Goal: Task Accomplishment & Management: Complete application form

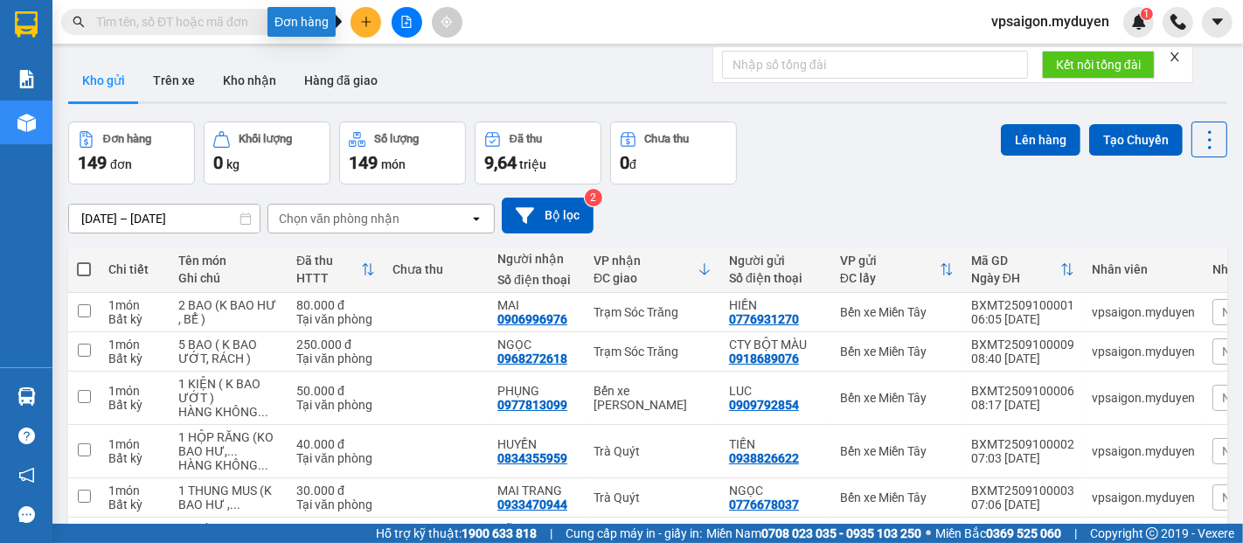
click at [357, 23] on button at bounding box center [366, 22] width 31 height 31
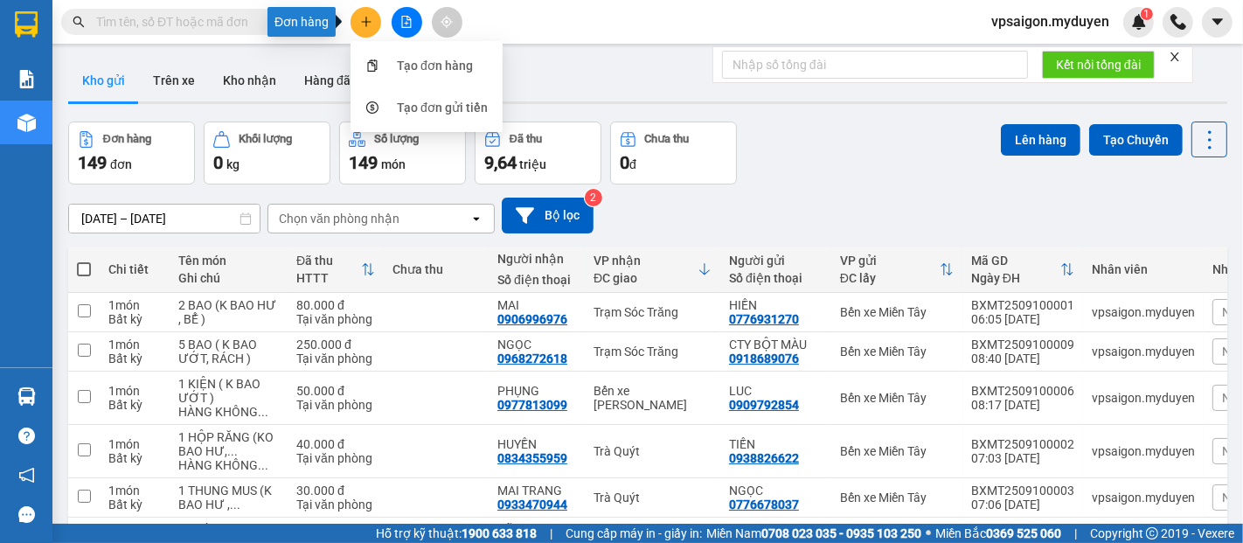
click at [363, 23] on icon "plus" at bounding box center [366, 22] width 12 height 12
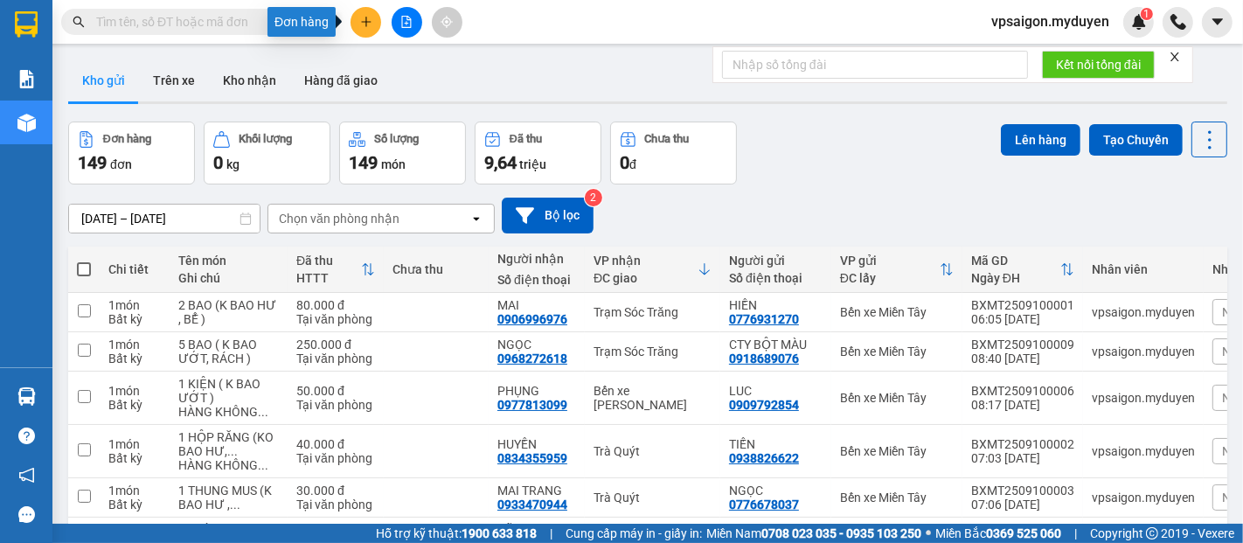
click at [357, 13] on button at bounding box center [366, 22] width 31 height 31
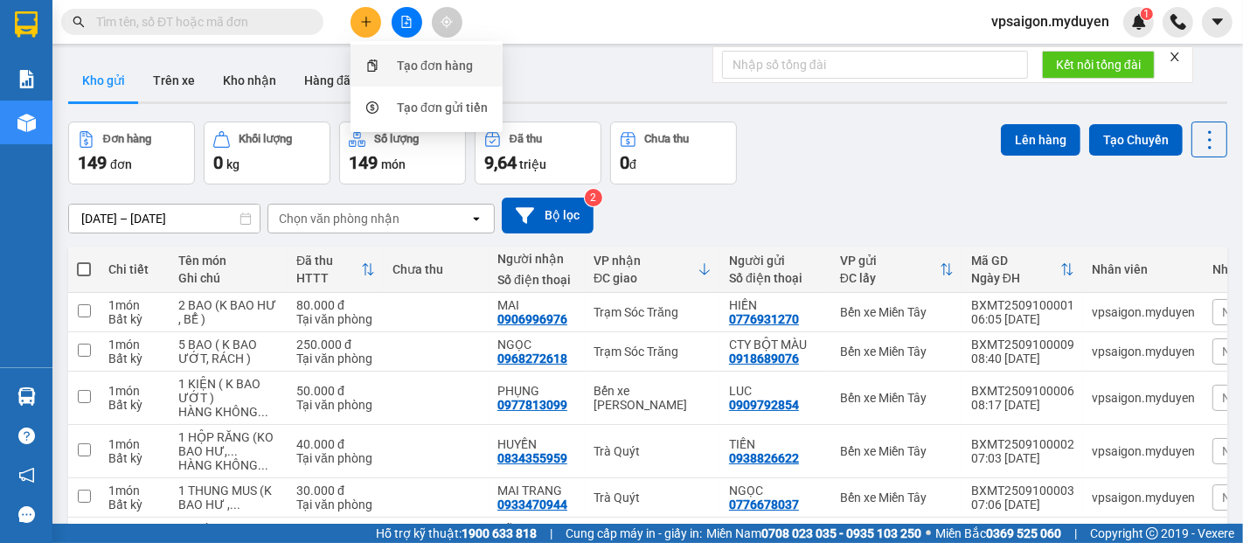
click at [465, 73] on div "Tạo đơn hàng" at bounding box center [435, 65] width 76 height 19
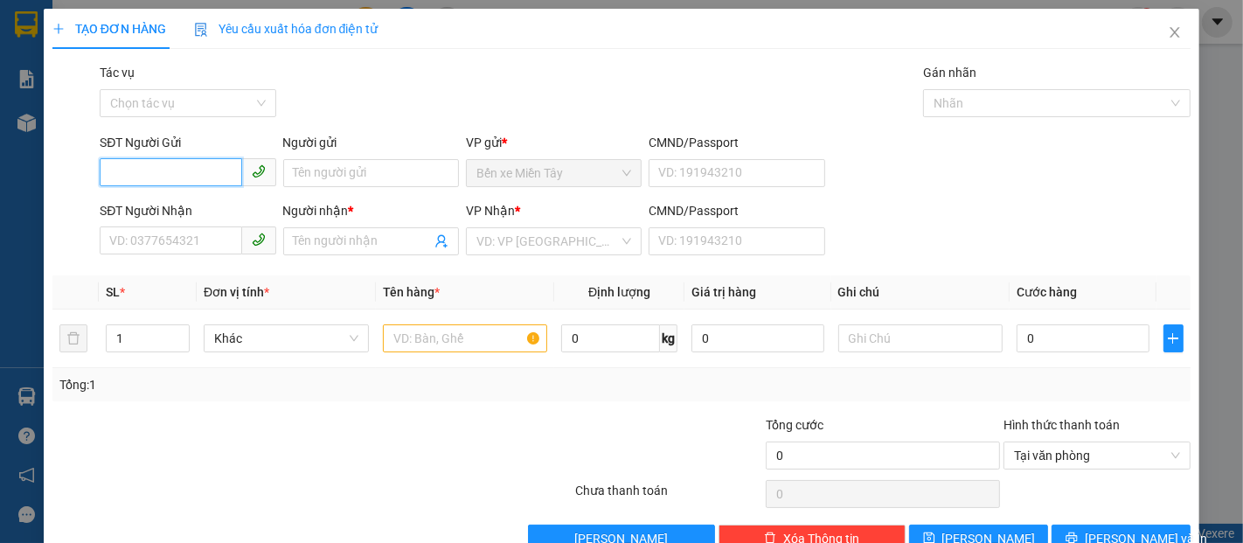
click at [175, 177] on input "SĐT Người Gửi" at bounding box center [171, 172] width 142 height 28
click at [168, 200] on div "0922701678 - ĐÌNH" at bounding box center [185, 207] width 153 height 19
type input "0922701678"
type input "ĐÌNH"
type input "0396688909"
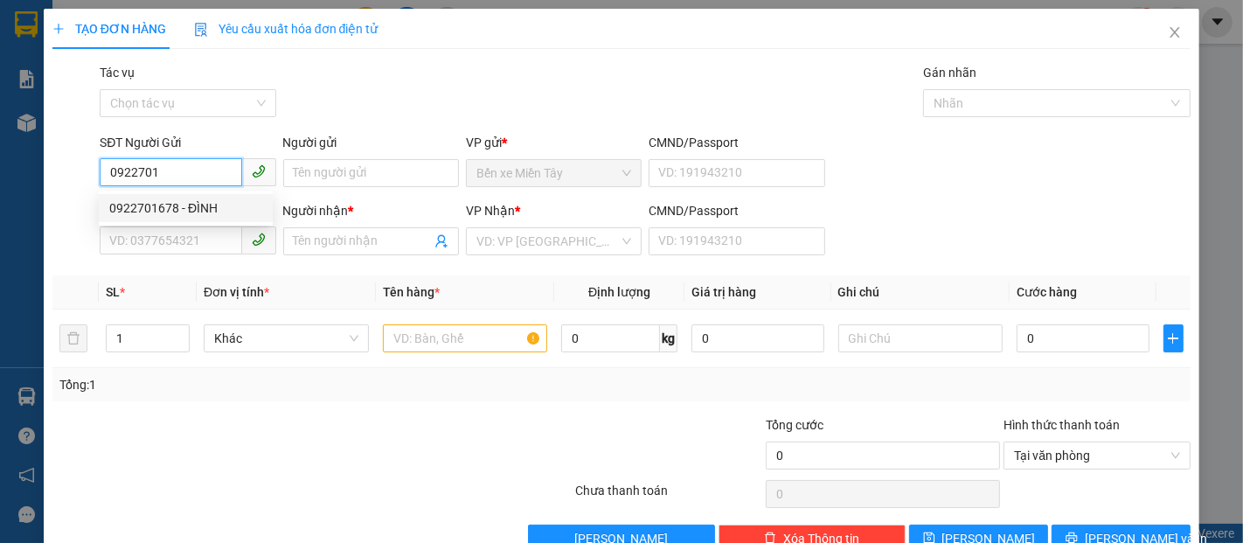
type input "DƯ"
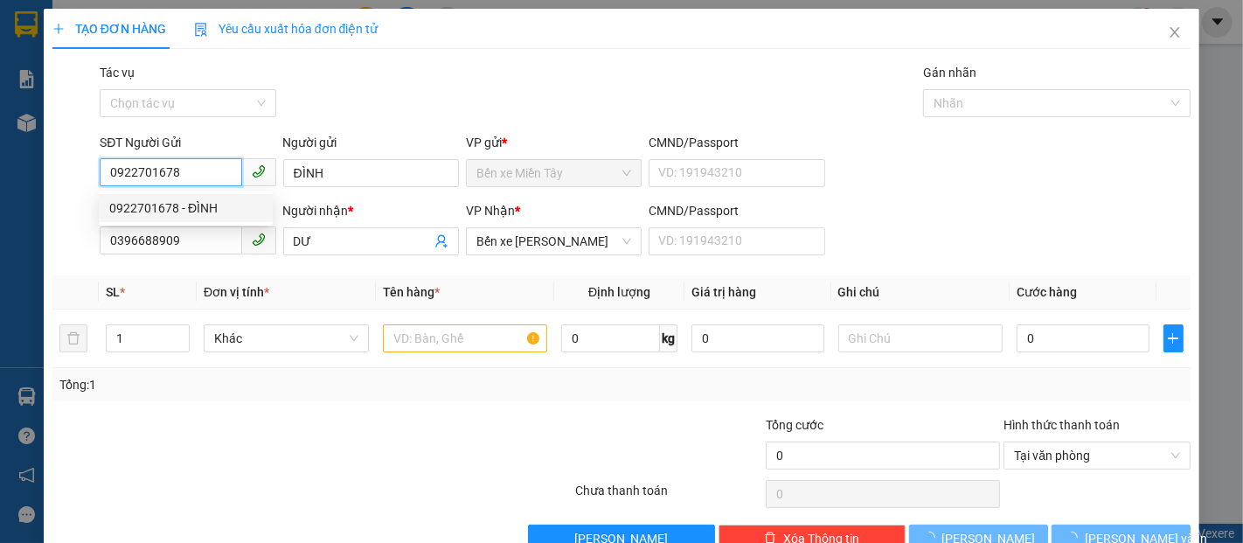
type input "50.000"
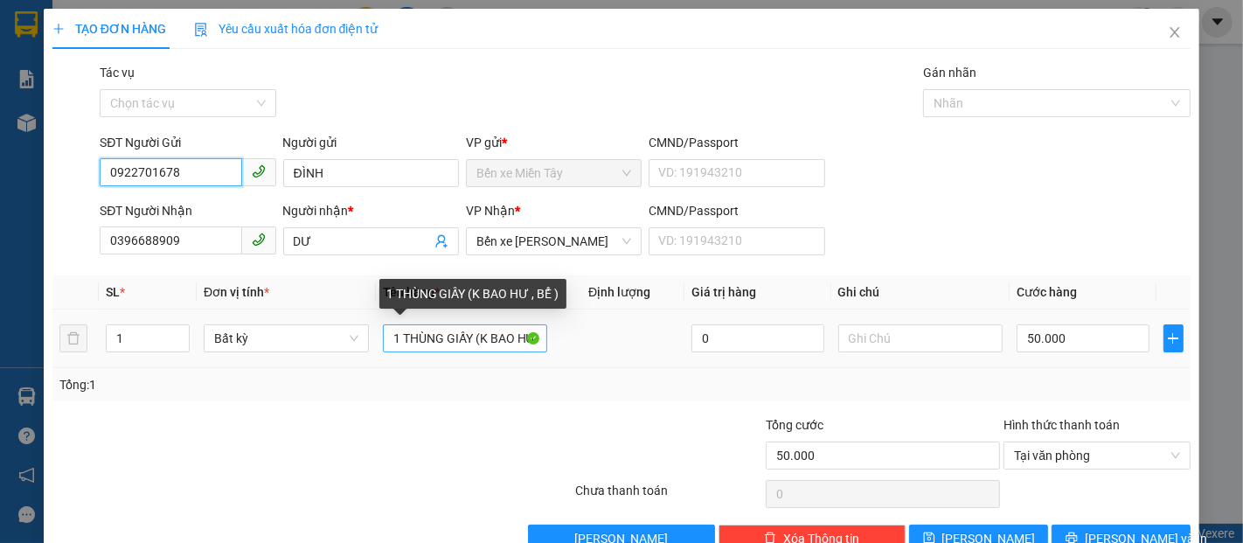
type input "0922701678"
click at [469, 338] on input "1 THÙNG GIẤY (K BAO HƯ , BỂ )" at bounding box center [465, 338] width 165 height 28
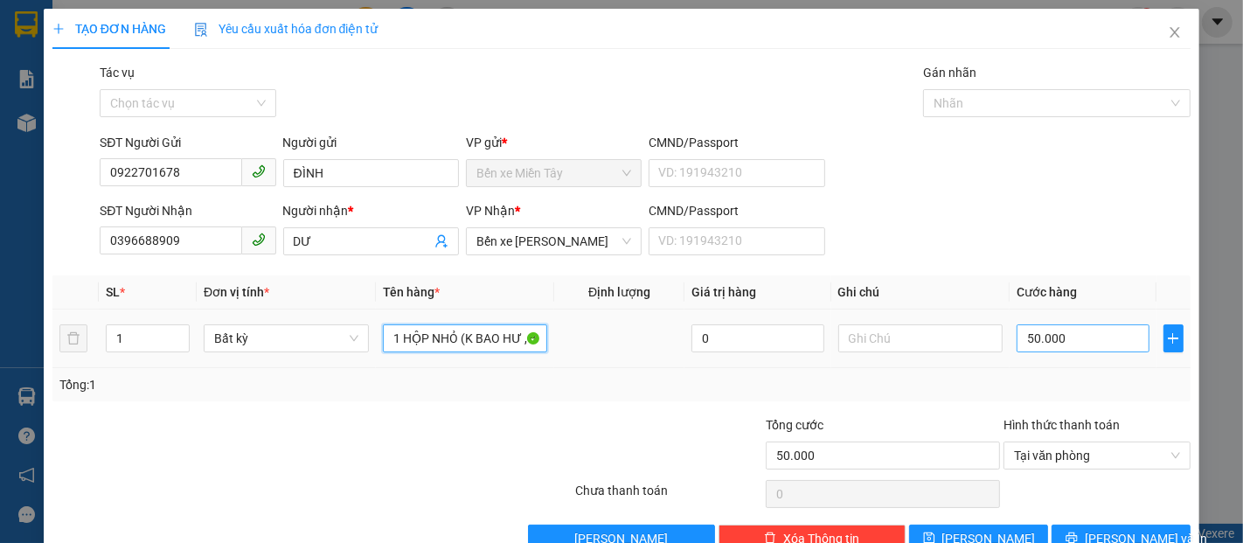
type input "1 HỘP NHỎ (K BAO HƯ , BỂ )"
click at [1087, 338] on input "50.000" at bounding box center [1083, 338] width 132 height 28
type input "3"
type input "30"
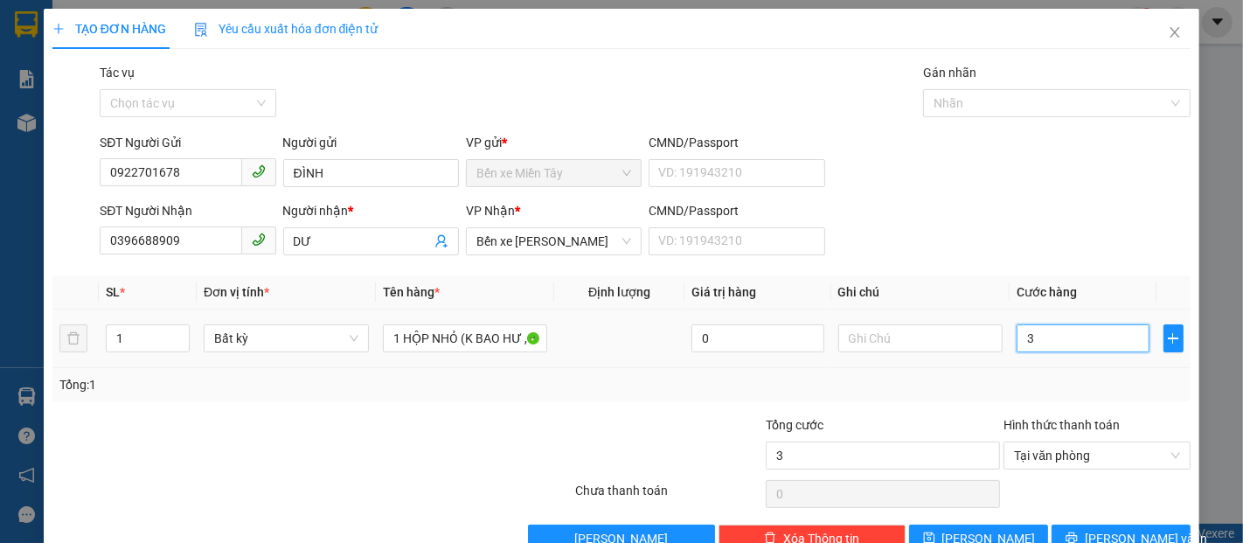
type input "30"
type input "300"
type input "3.000"
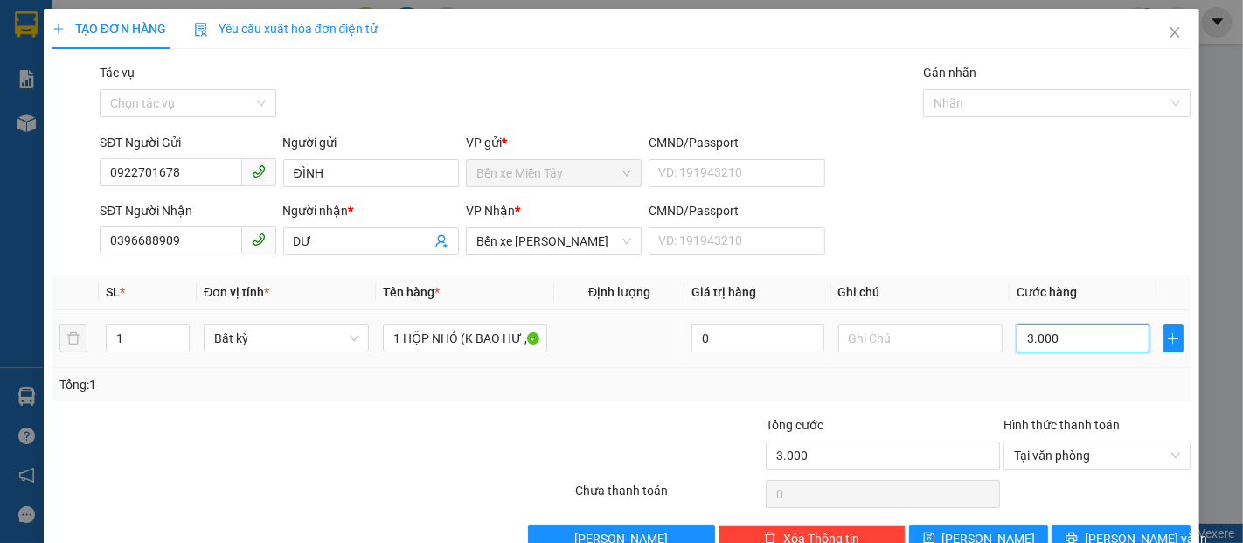
type input "30.000"
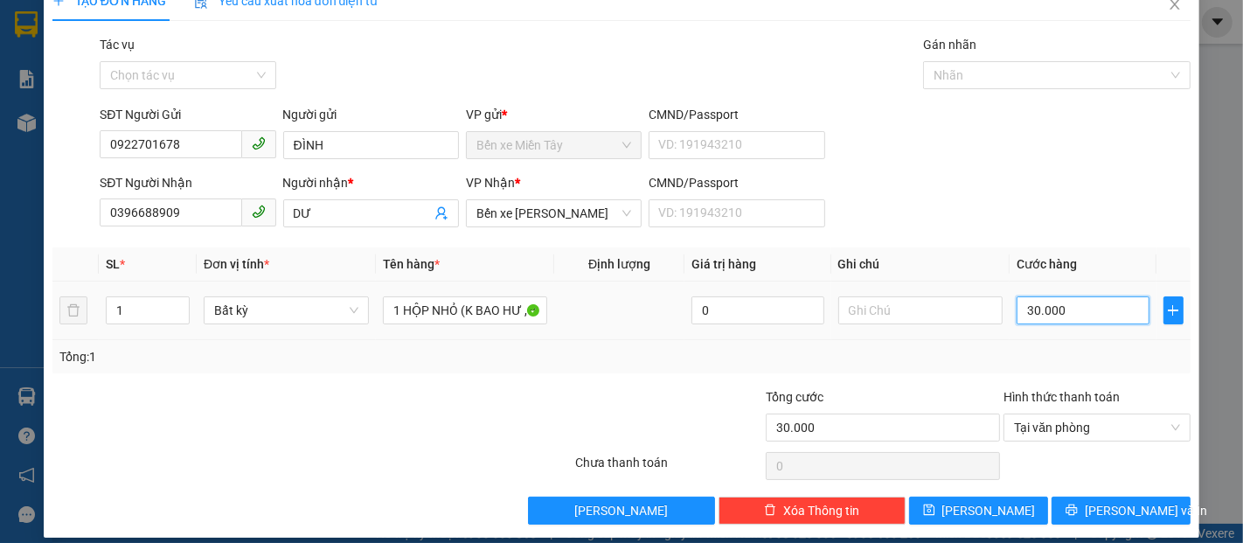
scroll to position [42, 0]
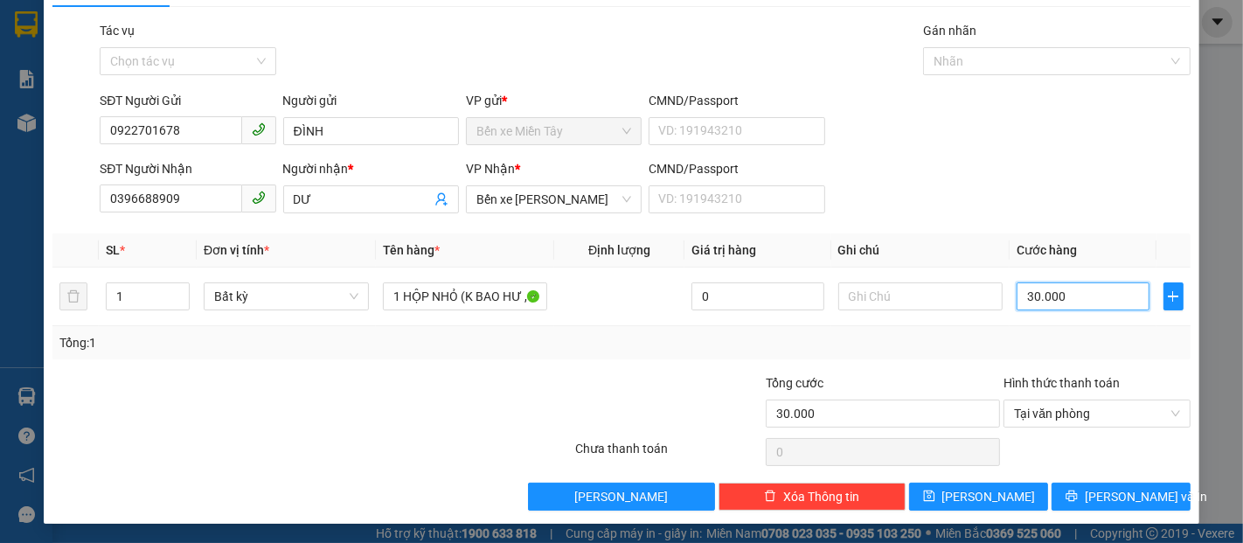
type input "30.000"
click at [1116, 373] on div "Hình thức thanh toán" at bounding box center [1097, 386] width 187 height 26
click at [1112, 498] on span "[PERSON_NAME] và In" at bounding box center [1146, 496] width 122 height 19
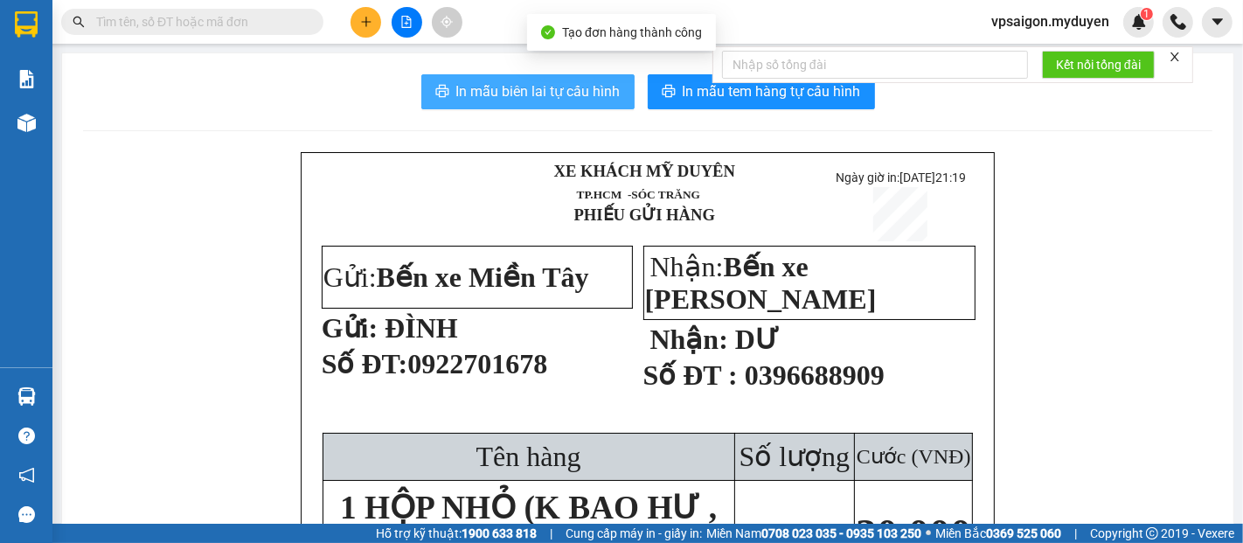
click at [516, 90] on span "In mẫu biên lai tự cấu hình" at bounding box center [538, 91] width 164 height 22
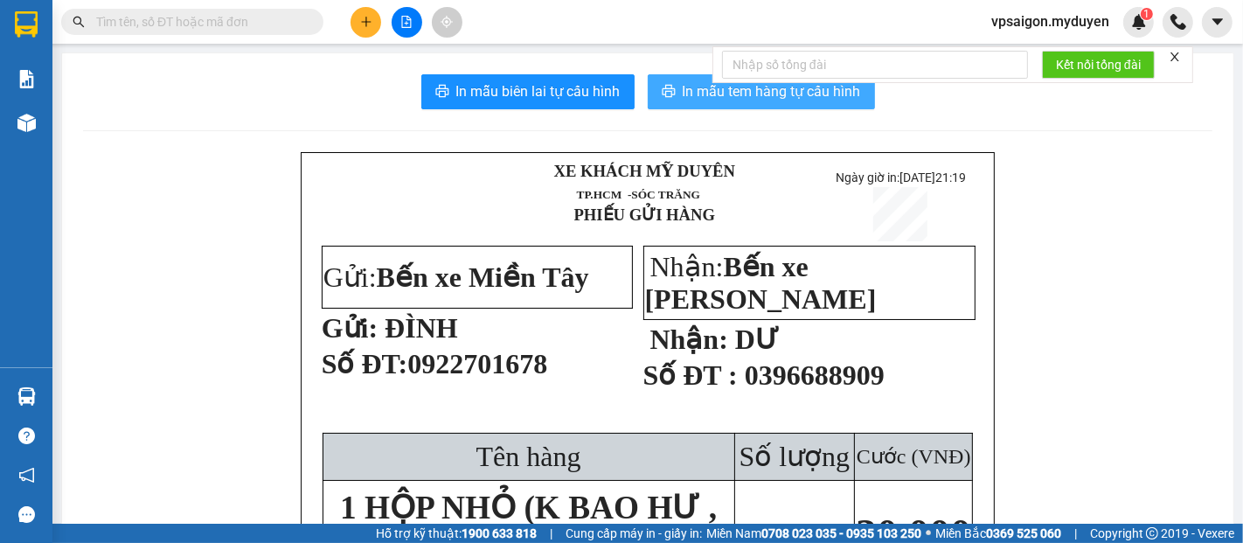
click at [818, 106] on button "In mẫu tem hàng tự cấu hình" at bounding box center [761, 91] width 227 height 35
